Goal: Entertainment & Leisure: Consume media (video, audio)

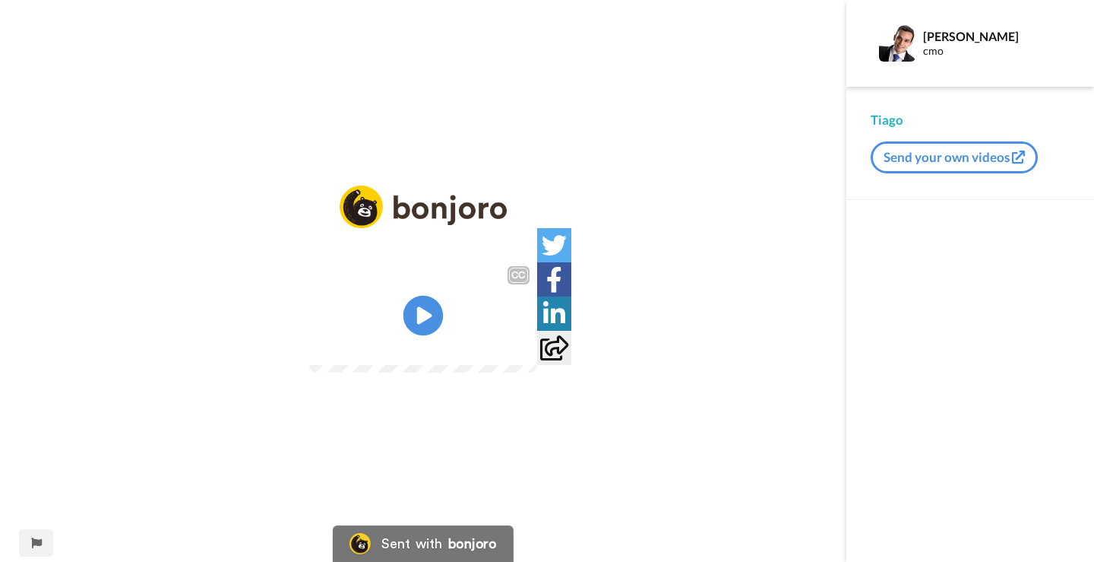
click at [422, 309] on icon "Play/Pause" at bounding box center [424, 316] width 40 height 72
click at [537, 258] on div "CC" at bounding box center [523, 271] width 30 height 26
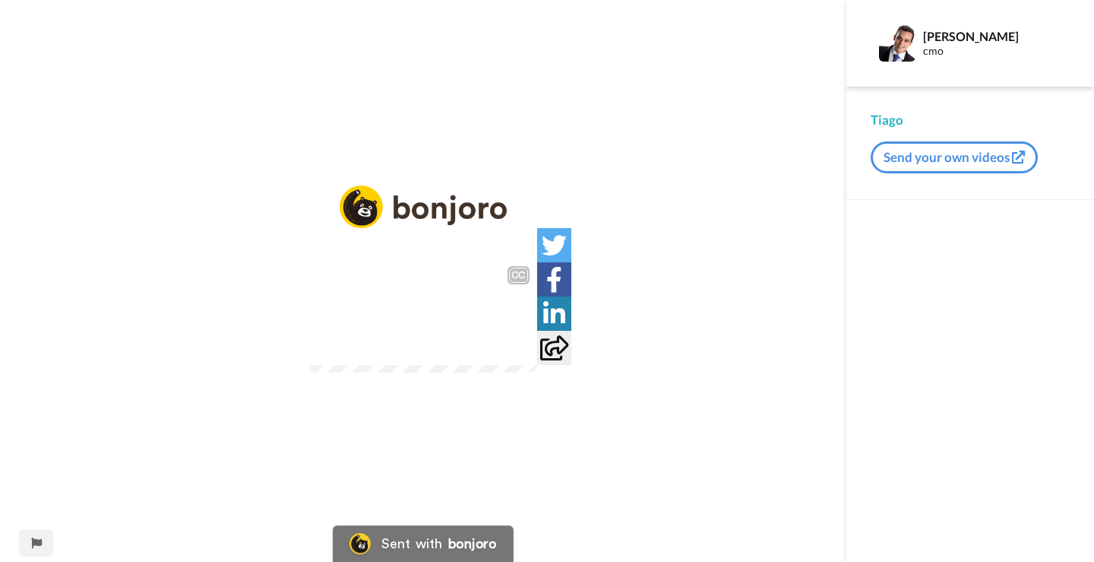
click at [537, 365] on div "0:21 / 1:26" at bounding box center [423, 349] width 228 height 32
click at [537, 372] on video at bounding box center [423, 315] width 228 height 114
click at [318, 353] on span "0:52" at bounding box center [332, 343] width 28 height 19
click at [537, 347] on video at bounding box center [423, 315] width 228 height 114
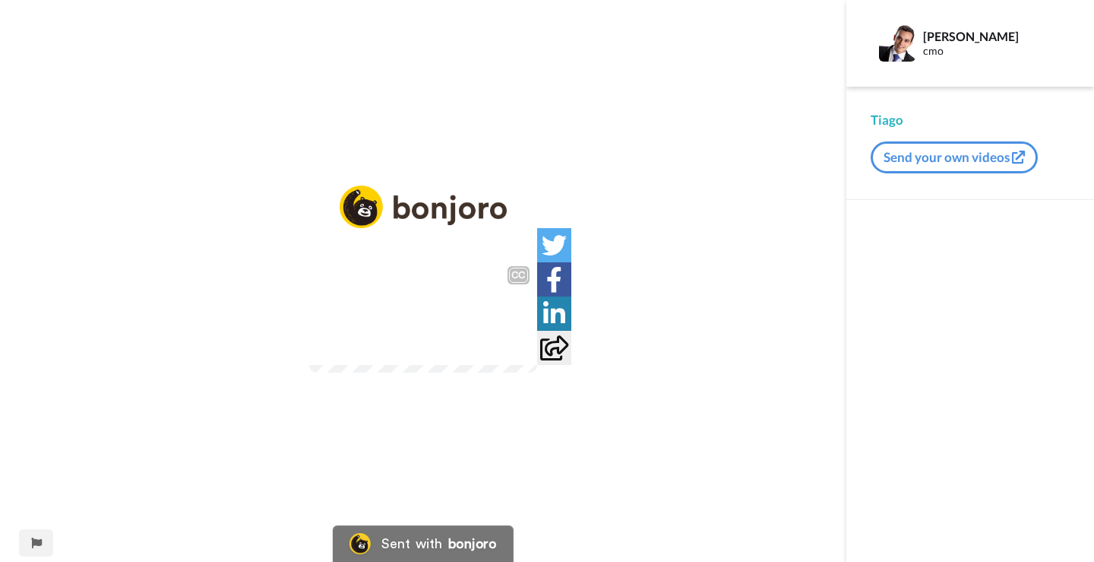
click at [537, 258] on video at bounding box center [423, 315] width 228 height 114
click at [537, 372] on video at bounding box center [423, 315] width 228 height 114
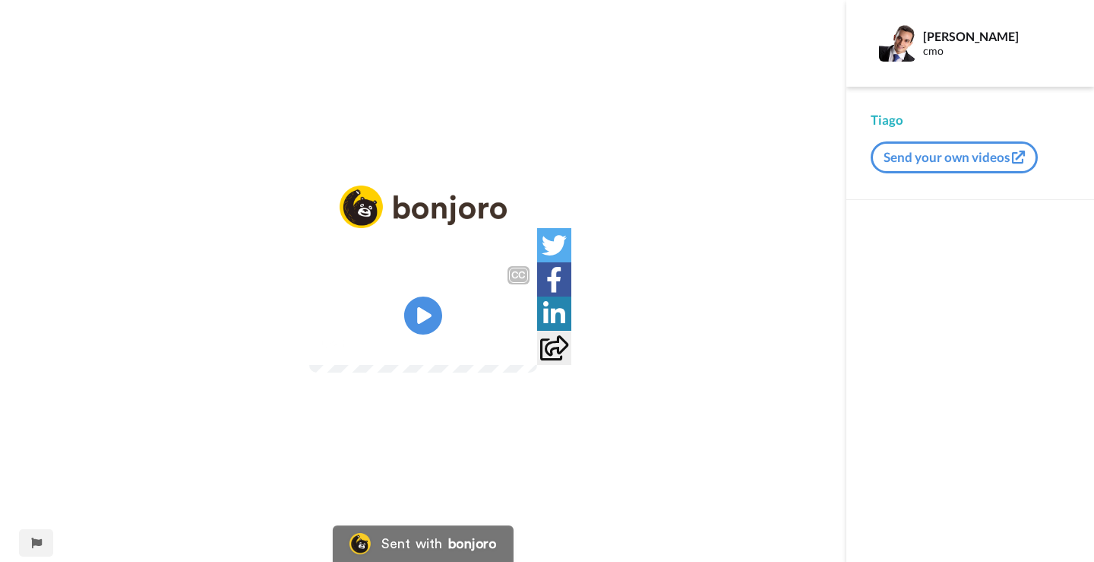
click at [537, 372] on video at bounding box center [423, 315] width 228 height 114
click at [537, 355] on video at bounding box center [423, 315] width 228 height 114
click at [537, 356] on video at bounding box center [423, 315] width 228 height 114
click at [537, 358] on video at bounding box center [423, 315] width 228 height 114
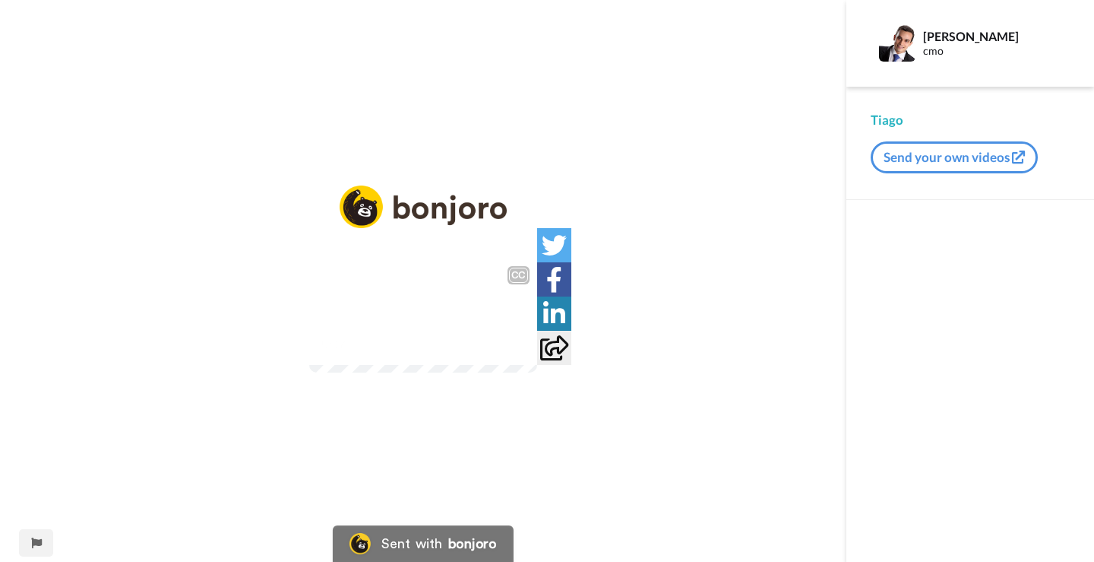
click at [537, 372] on video at bounding box center [423, 315] width 228 height 114
click at [537, 333] on div "Enfim, pode interagir, pode testar vários formatos, sempre que precisar, pô, eu…" at bounding box center [423, 305] width 228 height 55
click at [537, 372] on video at bounding box center [423, 315] width 228 height 114
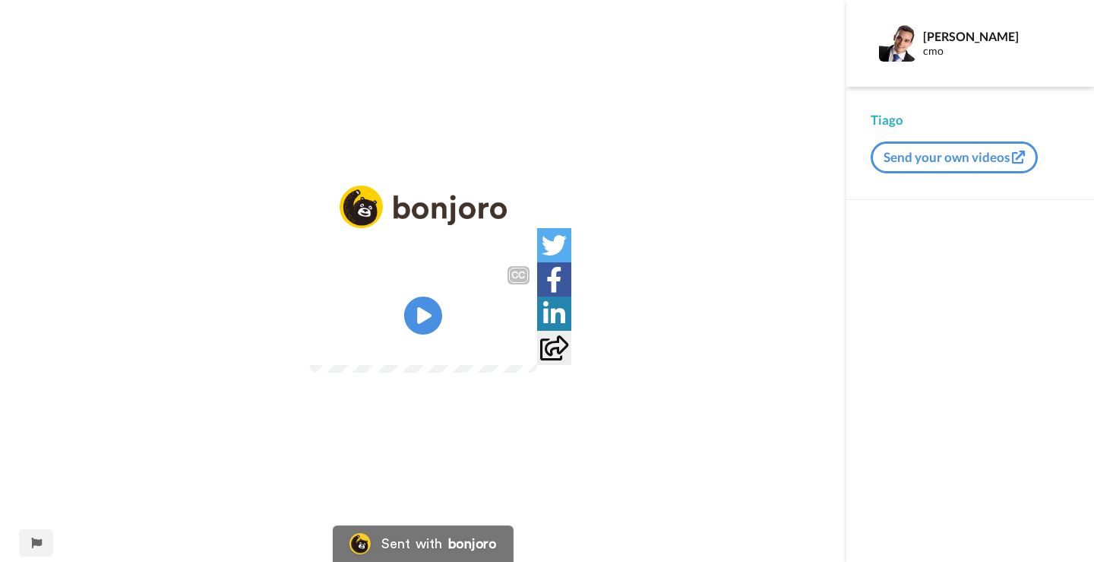
click at [537, 372] on video at bounding box center [423, 315] width 228 height 114
click at [537, 333] on div "Você pode clicar aqui nessa vassourinha, que aí o robô volta do zero, volta lá" at bounding box center [423, 305] width 228 height 55
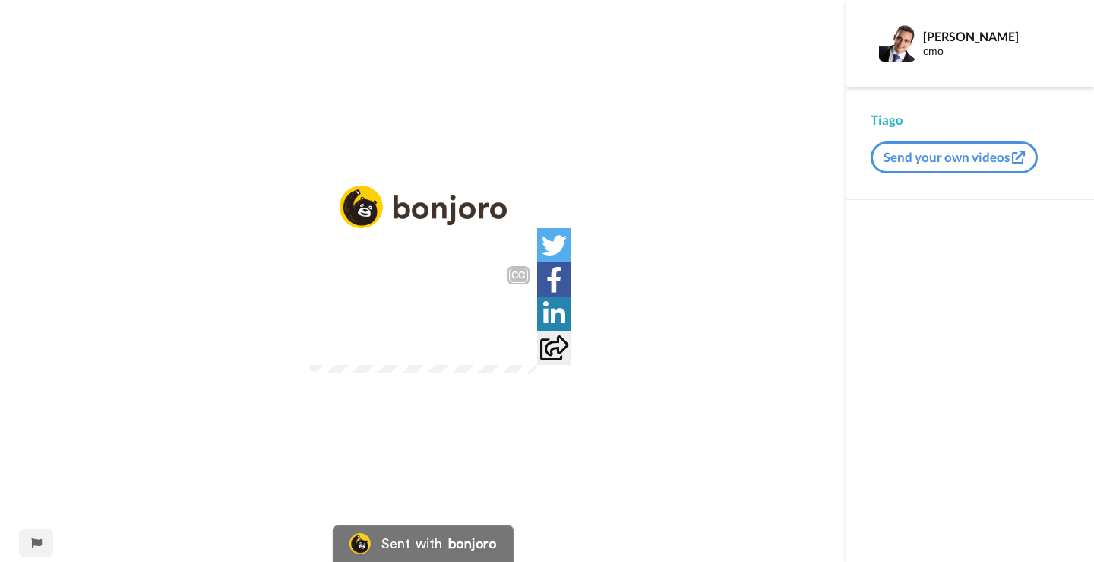
click at [537, 372] on video at bounding box center [423, 315] width 228 height 114
click at [568, 360] on icon at bounding box center [554, 347] width 28 height 25
click at [537, 365] on div "0:00 / 1:26" at bounding box center [423, 349] width 228 height 32
click at [537, 372] on video at bounding box center [423, 315] width 228 height 114
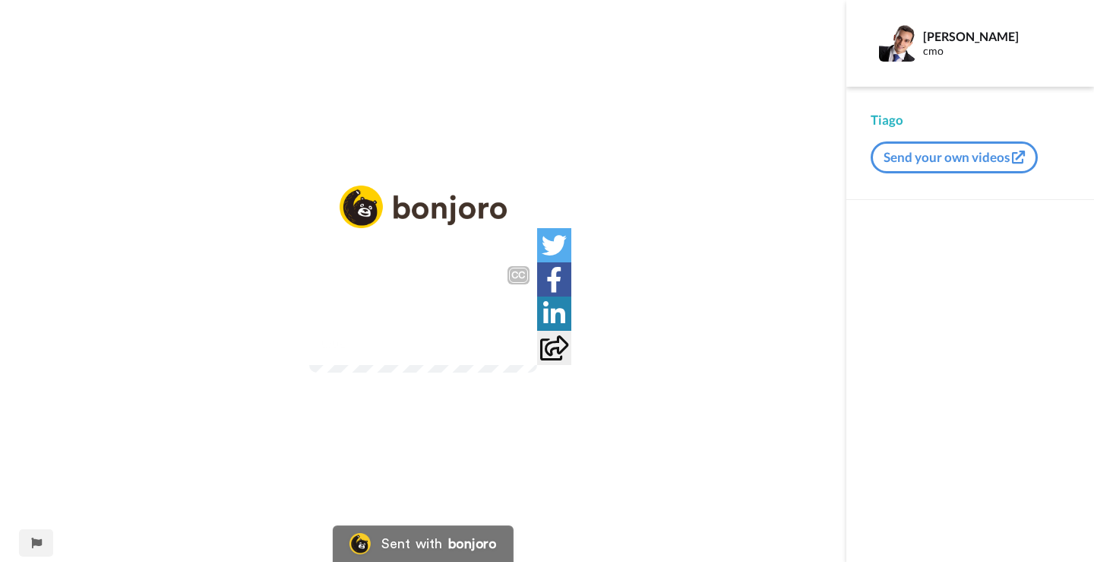
click at [537, 372] on video at bounding box center [423, 315] width 228 height 114
click at [416, 318] on icon at bounding box center [424, 316] width 40 height 40
click at [454, 336] on video at bounding box center [423, 315] width 228 height 114
click at [537, 365] on div "0:07 / 1:26" at bounding box center [423, 349] width 228 height 32
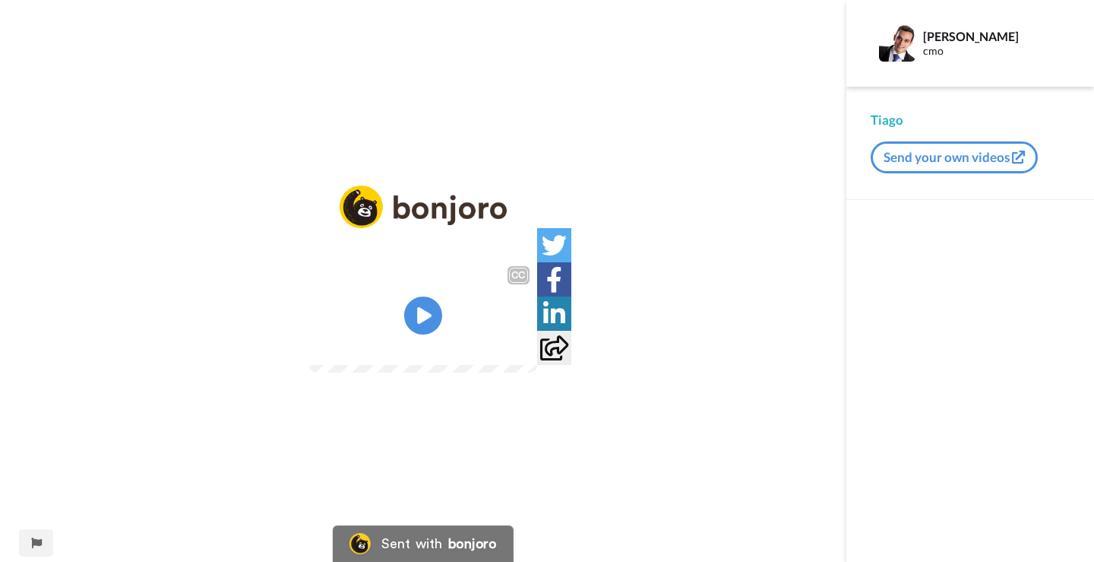
click at [537, 365] on div "0:07 / 1:26" at bounding box center [423, 349] width 228 height 32
click at [537, 371] on video at bounding box center [423, 315] width 228 height 114
click at [537, 372] on video at bounding box center [423, 315] width 228 height 114
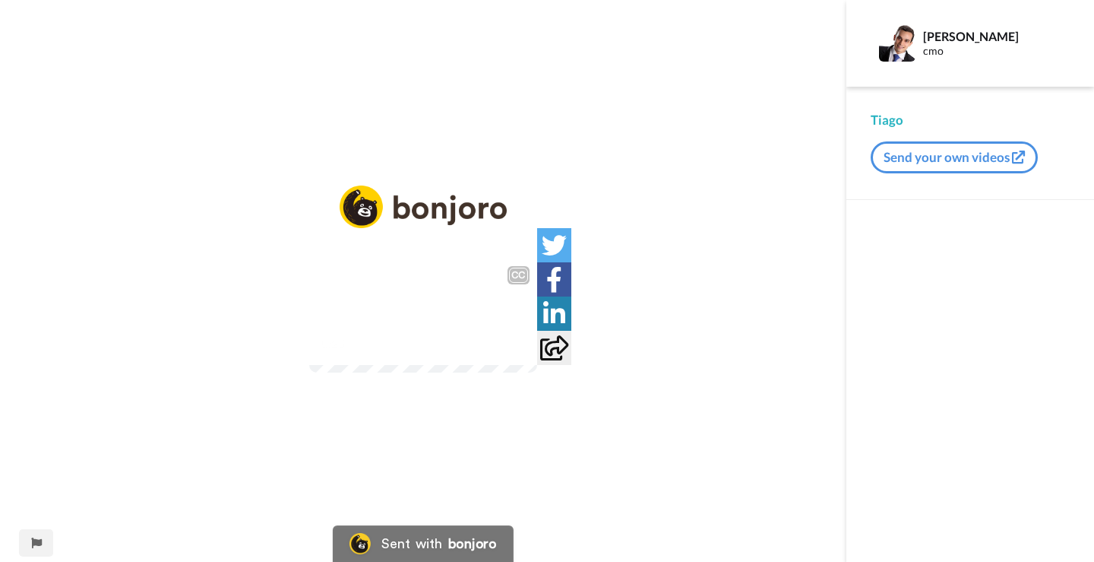
click at [537, 372] on video at bounding box center [423, 315] width 228 height 114
drag, startPoint x: 637, startPoint y: 381, endPoint x: 650, endPoint y: 386, distance: 14.0
click at [537, 372] on video at bounding box center [423, 315] width 228 height 114
click at [537, 363] on video at bounding box center [423, 315] width 228 height 114
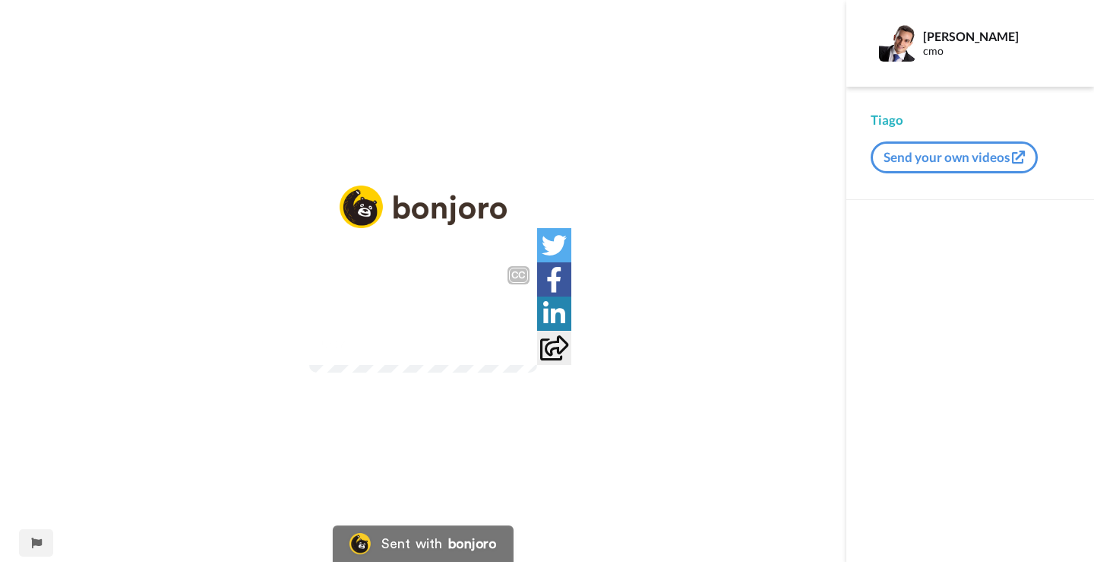
click at [537, 372] on video at bounding box center [423, 315] width 228 height 114
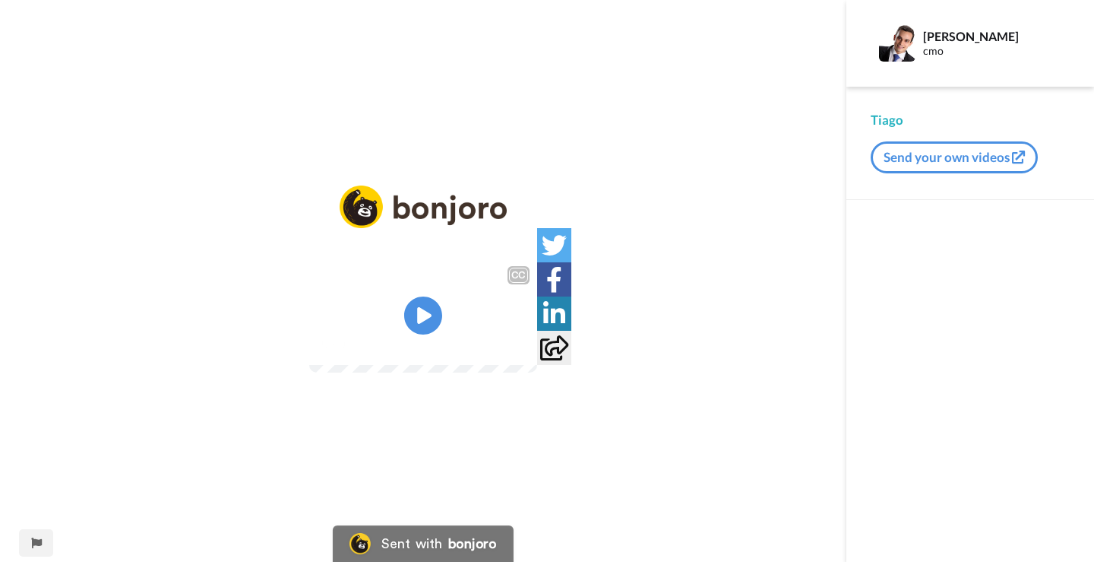
click at [537, 372] on video at bounding box center [423, 315] width 228 height 114
click at [537, 333] on div "Você pode clicar aqui nessa vassourinha, que aí o robô volta do zero, volta lá" at bounding box center [423, 305] width 228 height 55
click at [537, 372] on video at bounding box center [423, 315] width 228 height 114
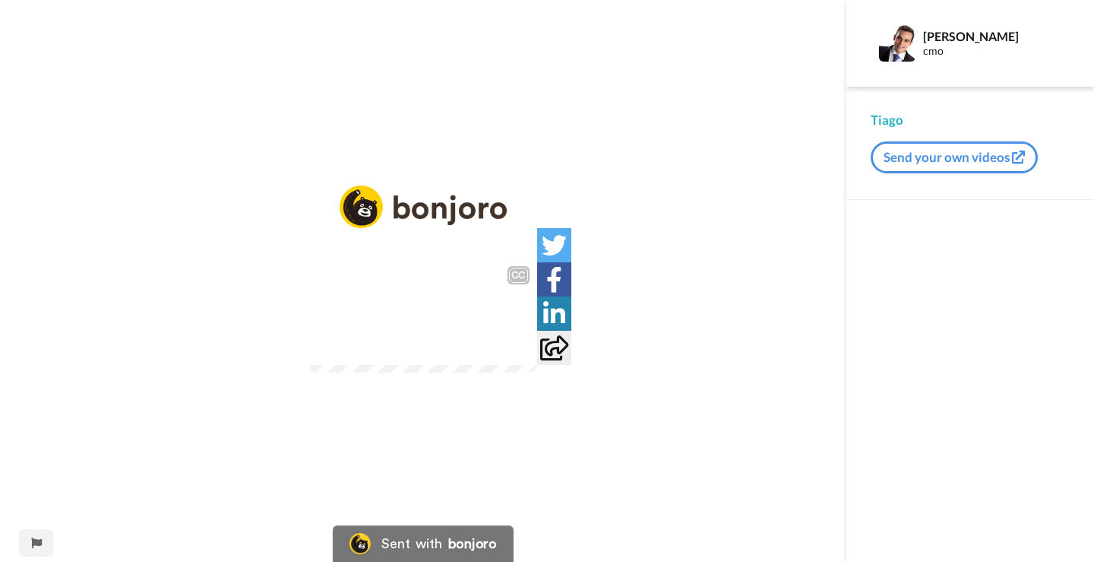
click at [537, 372] on video at bounding box center [423, 315] width 228 height 114
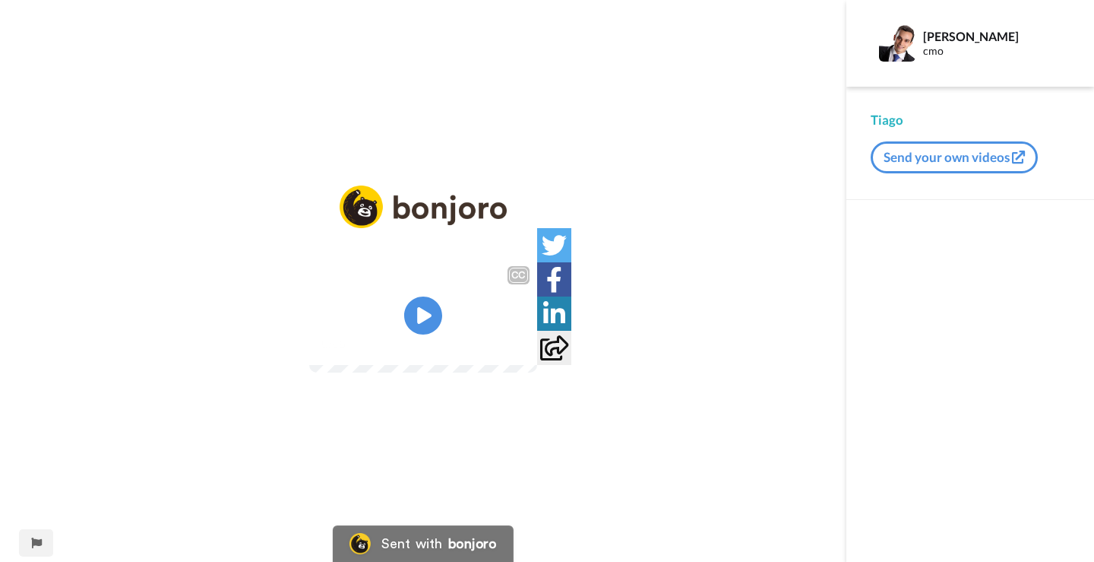
click at [537, 372] on video at bounding box center [423, 315] width 228 height 114
click at [537, 333] on div "bacana, resumindo, isso aqui é um simulador do atendimento porque que ele está …" at bounding box center [423, 305] width 228 height 55
click at [537, 333] on div "responder, porque propositalmente nessa configuração foi pedido para demorar um…" at bounding box center [423, 305] width 228 height 55
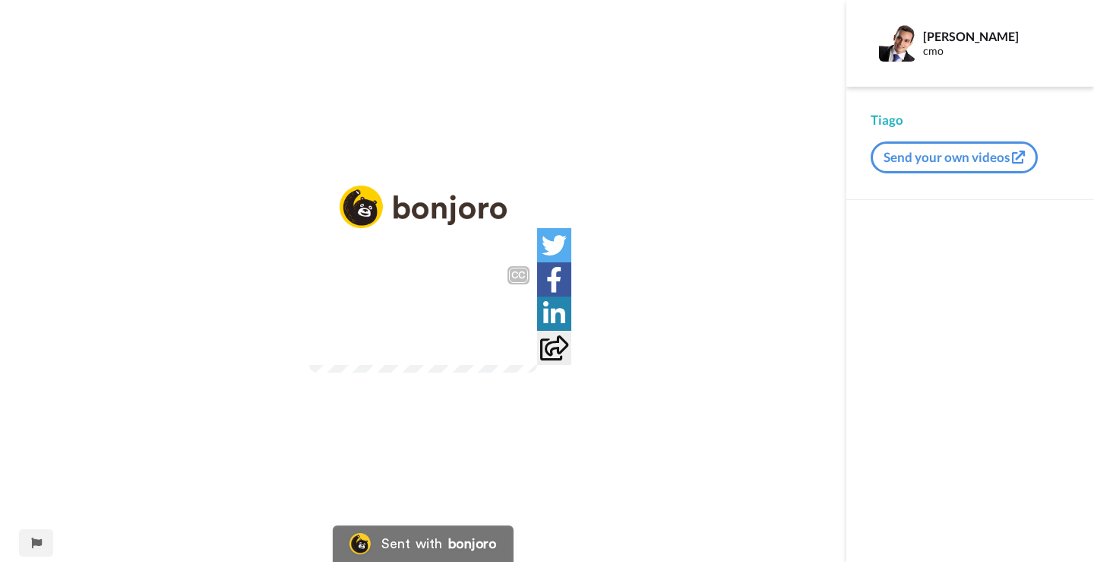
click at [537, 333] on div "responder, porque propositalmente nessa configuração foi pedido para demorar um…" at bounding box center [423, 305] width 228 height 55
click at [537, 372] on video at bounding box center [423, 315] width 228 height 114
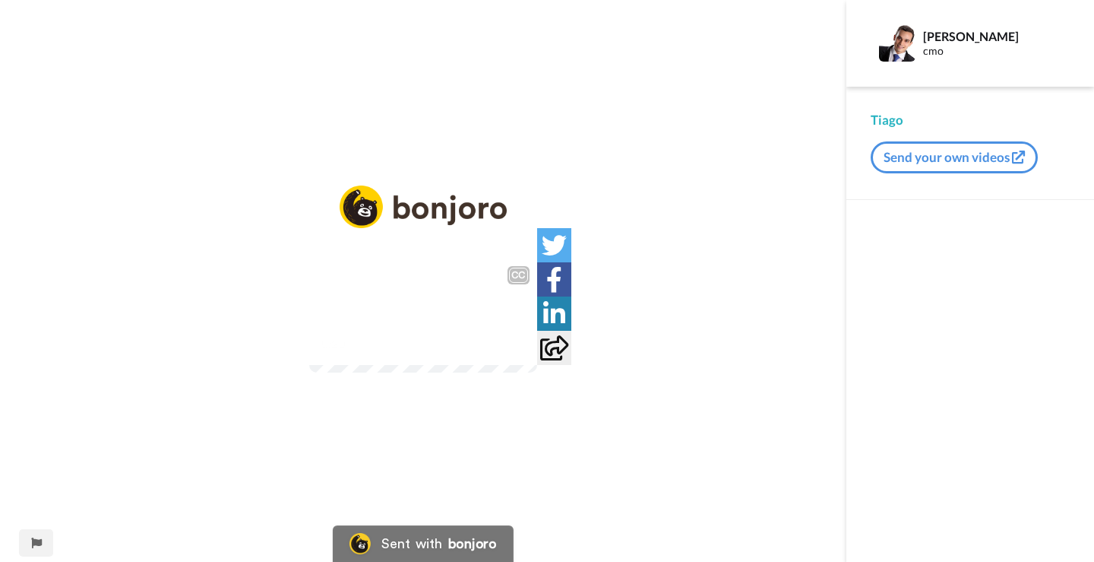
click at [537, 372] on video at bounding box center [423, 315] width 228 height 114
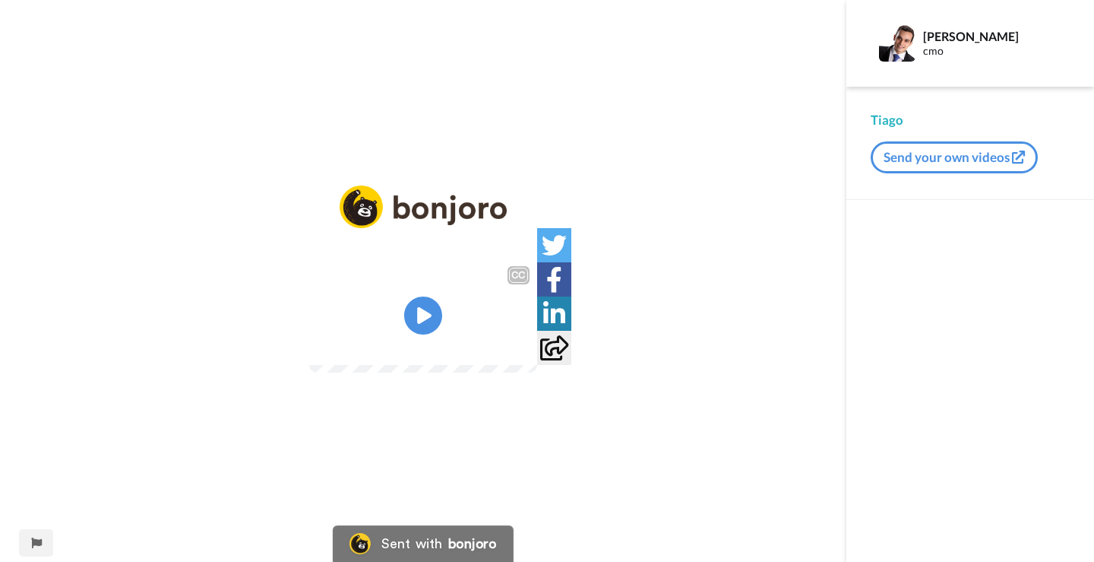
click at [537, 372] on video at bounding box center [423, 315] width 228 height 114
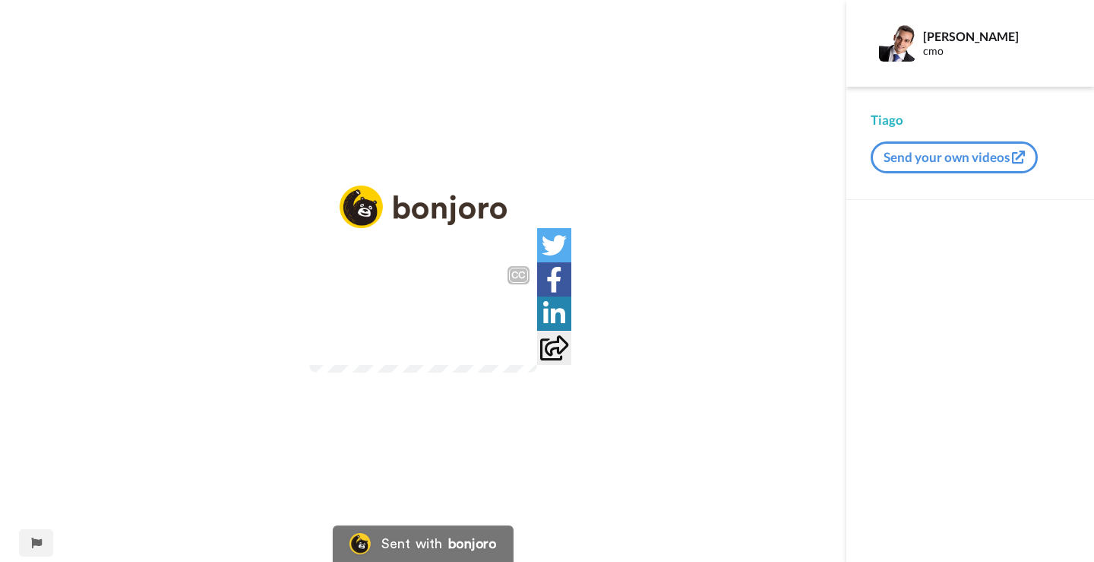
click at [537, 372] on video at bounding box center [423, 315] width 228 height 114
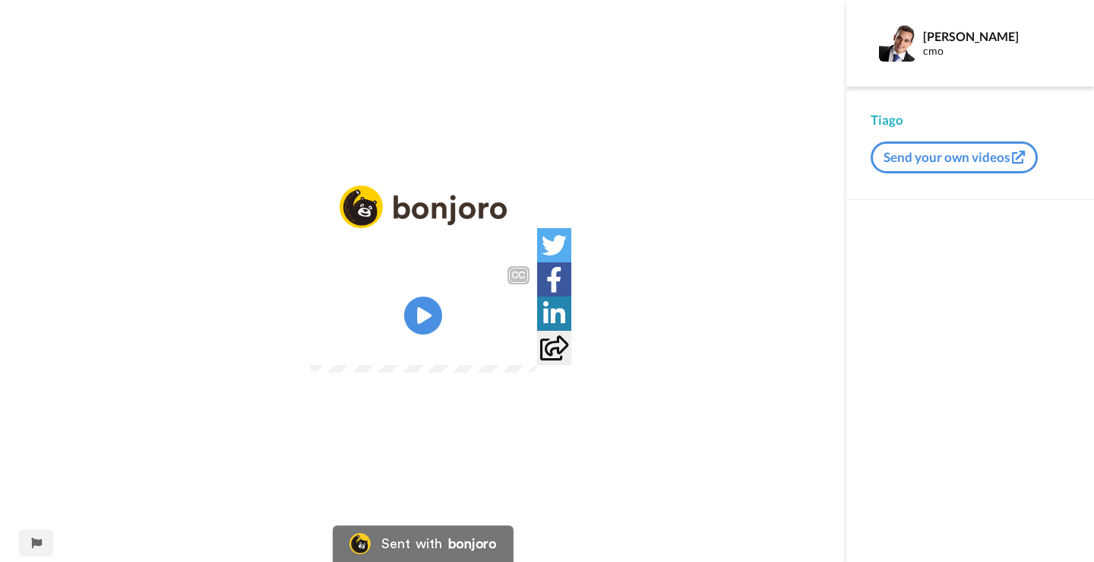
click at [537, 372] on video at bounding box center [423, 315] width 228 height 114
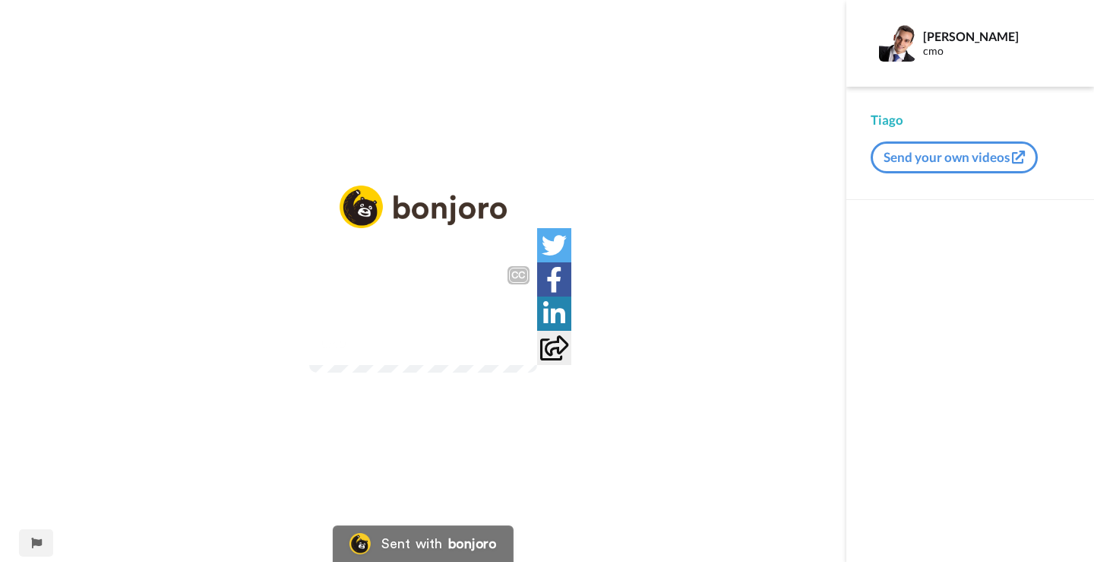
click at [537, 372] on video at bounding box center [423, 315] width 228 height 114
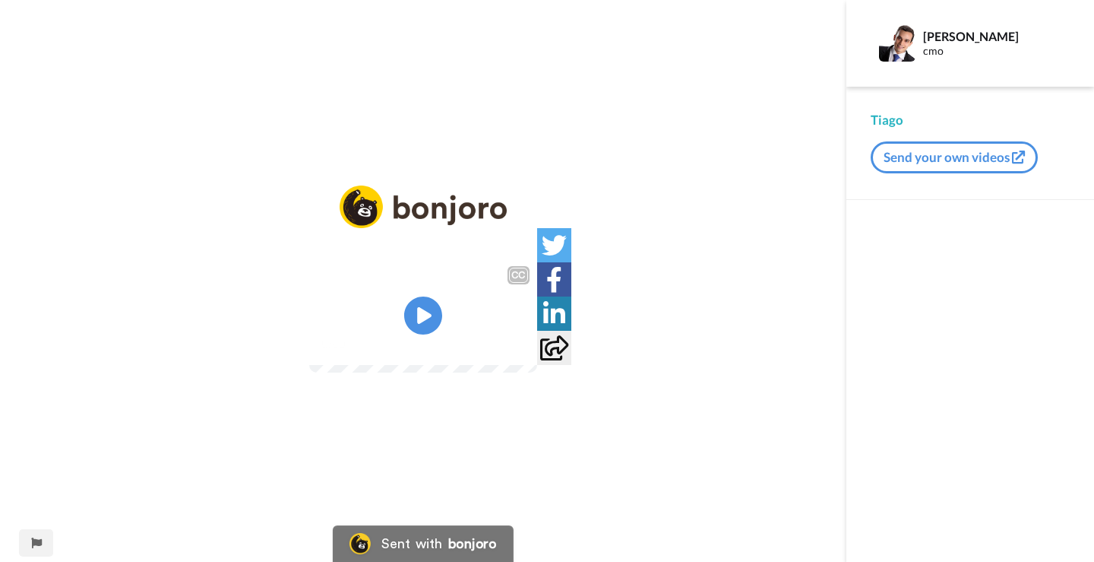
click at [537, 372] on video at bounding box center [423, 315] width 228 height 114
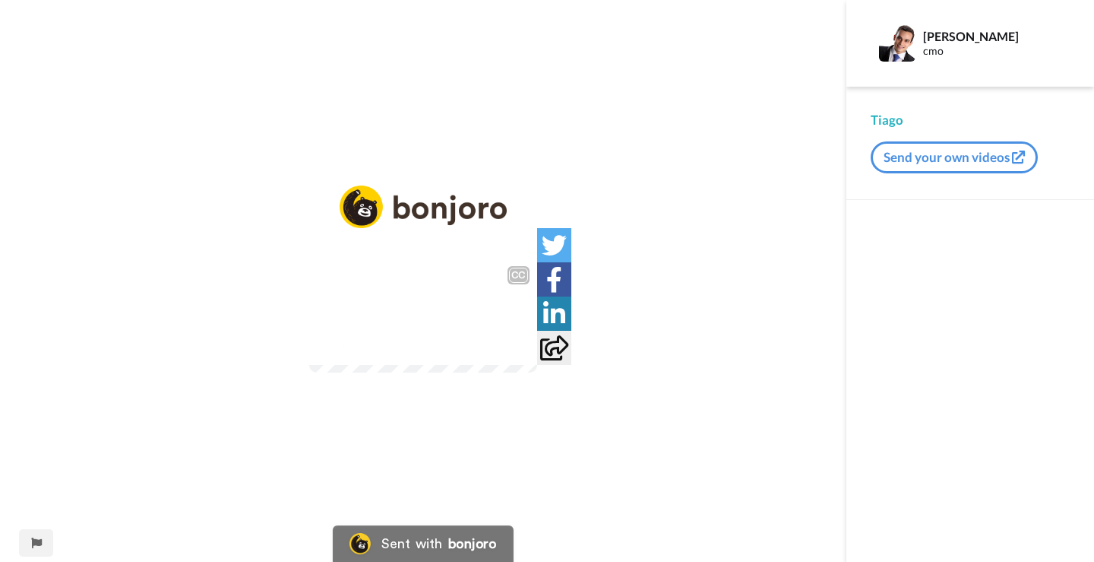
click at [537, 372] on video at bounding box center [423, 315] width 228 height 114
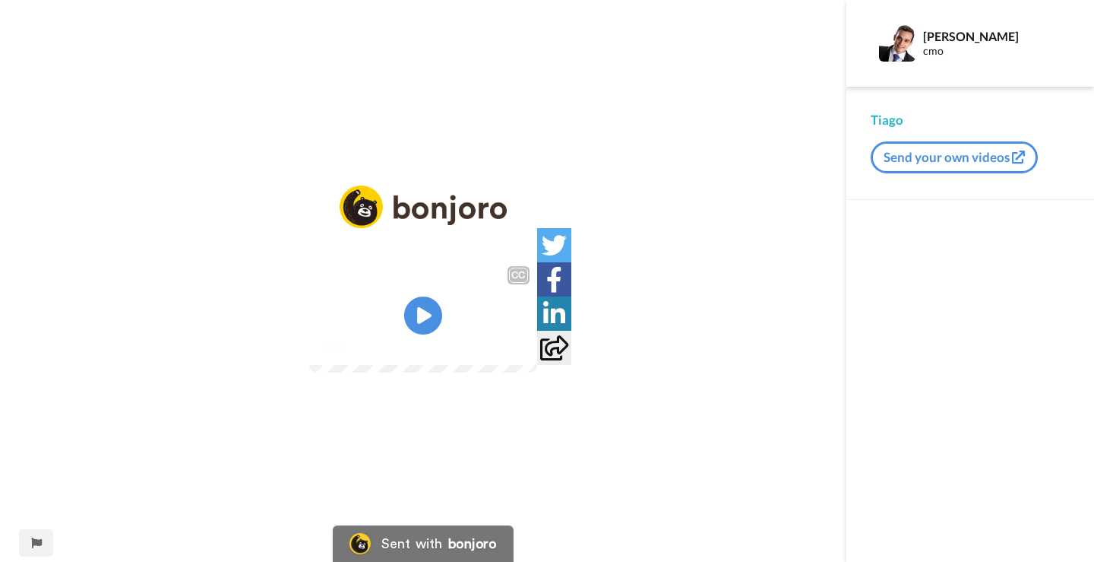
click at [537, 372] on video at bounding box center [423, 315] width 228 height 114
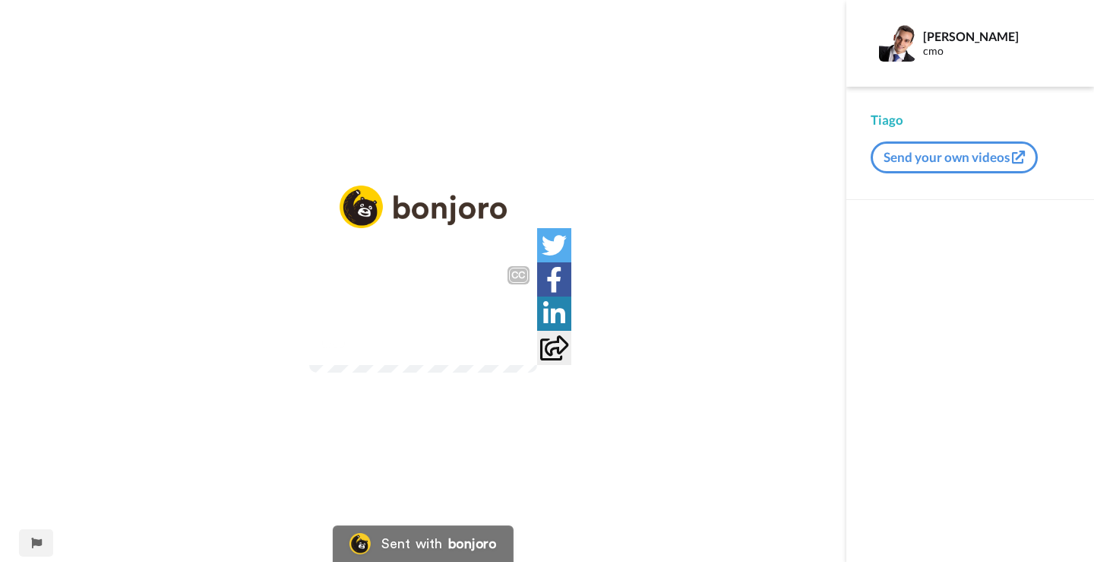
click at [537, 372] on video at bounding box center [423, 315] width 228 height 114
click at [537, 372] on div "CC Play/Pause 1:00 / 1:26" at bounding box center [423, 315] width 228 height 114
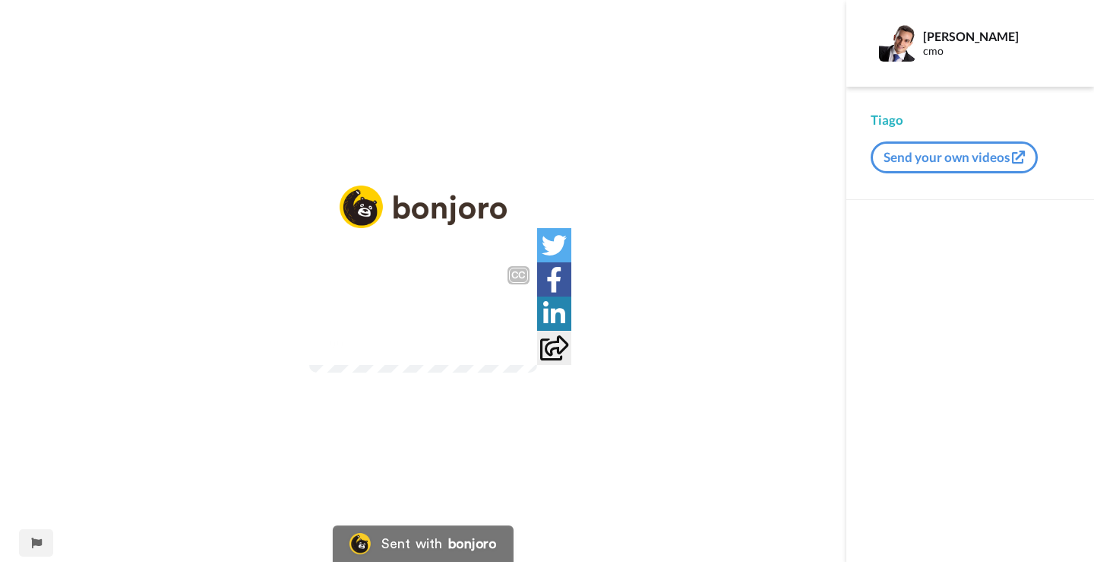
click at [532, 331] on span "bacana, resumindo, isso aqui é um simulador do atendimento porque que ele está …" at bounding box center [423, 306] width 218 height 52
click at [537, 372] on video at bounding box center [423, 315] width 228 height 114
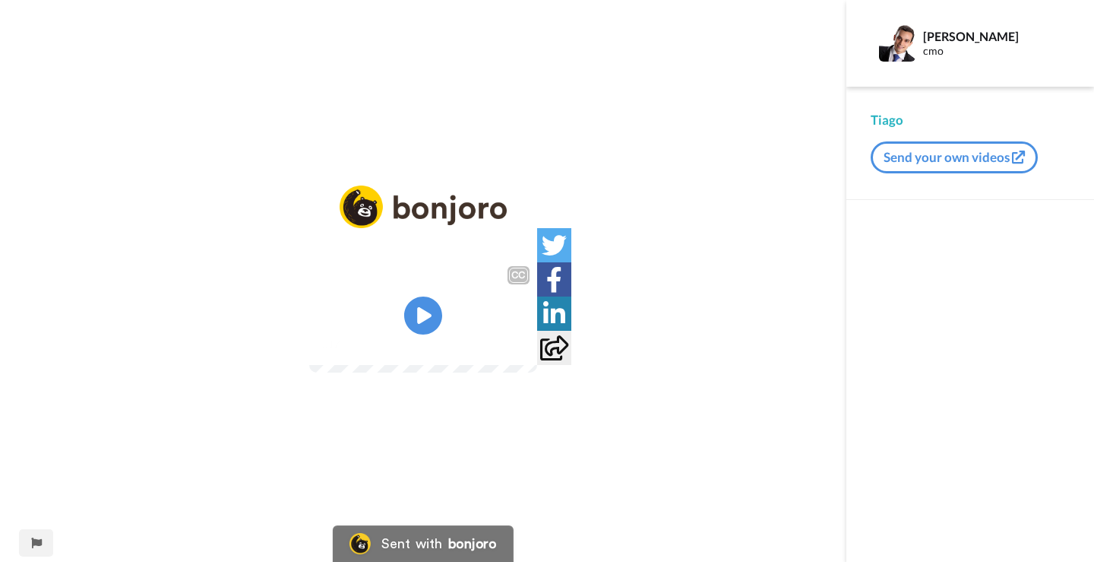
click at [537, 372] on video at bounding box center [423, 315] width 228 height 114
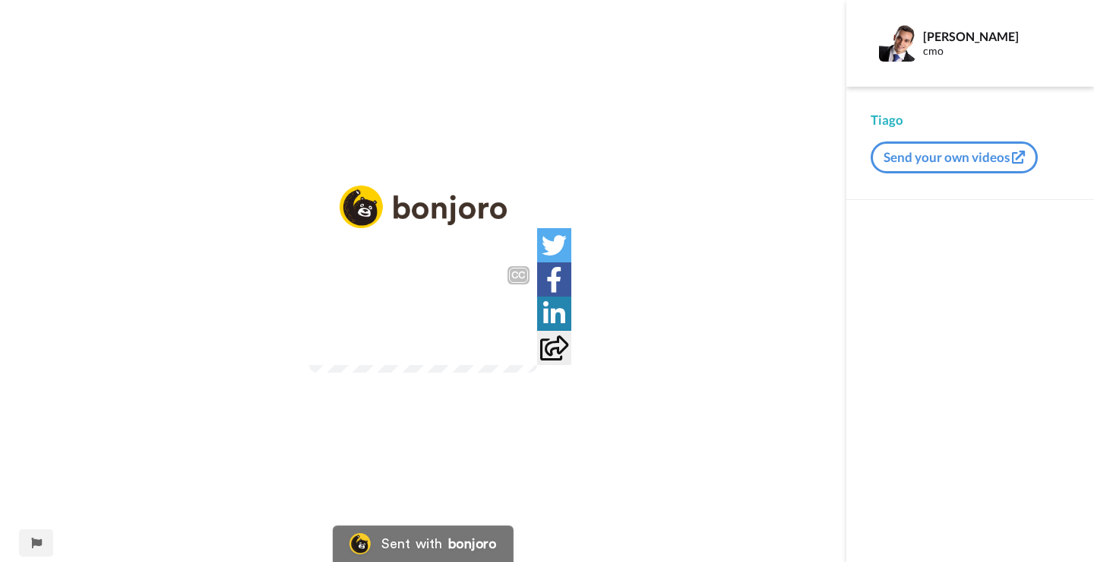
click at [537, 372] on video at bounding box center [423, 315] width 228 height 114
click at [537, 369] on video at bounding box center [423, 315] width 228 height 114
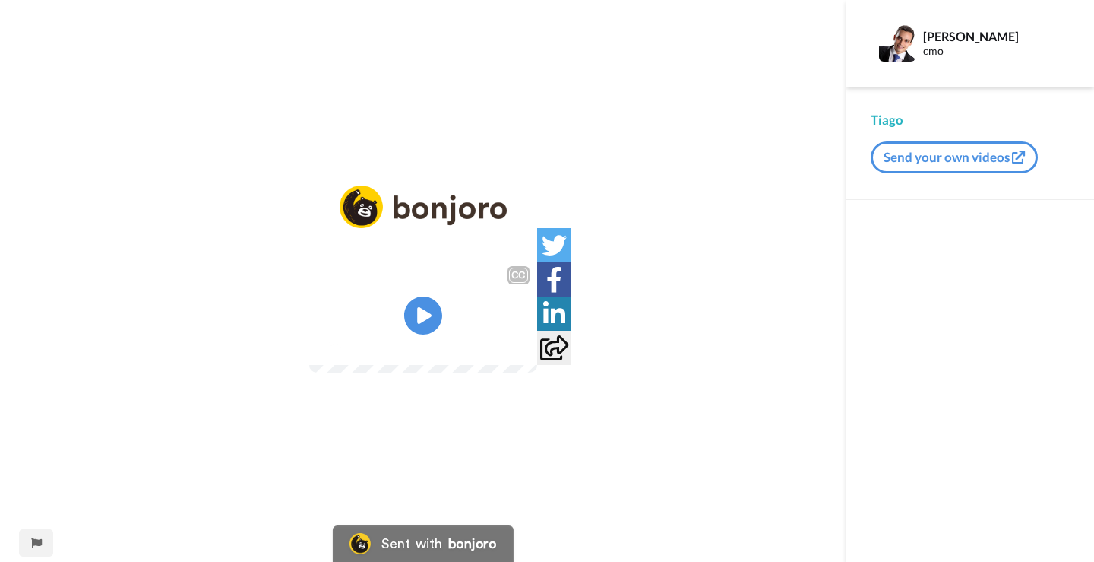
click at [537, 369] on video at bounding box center [423, 315] width 228 height 114
click at [537, 372] on video at bounding box center [423, 315] width 228 height 114
